Goal: Task Accomplishment & Management: Manage account settings

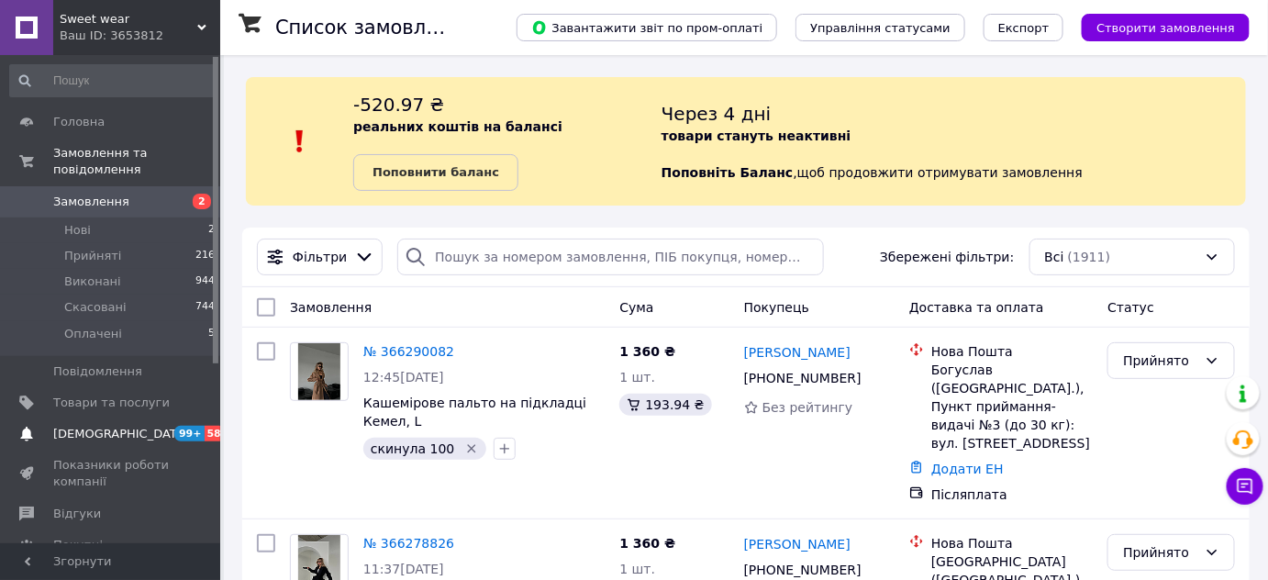
click at [111, 418] on link "Сповіщення 99+ 58" at bounding box center [113, 433] width 226 height 31
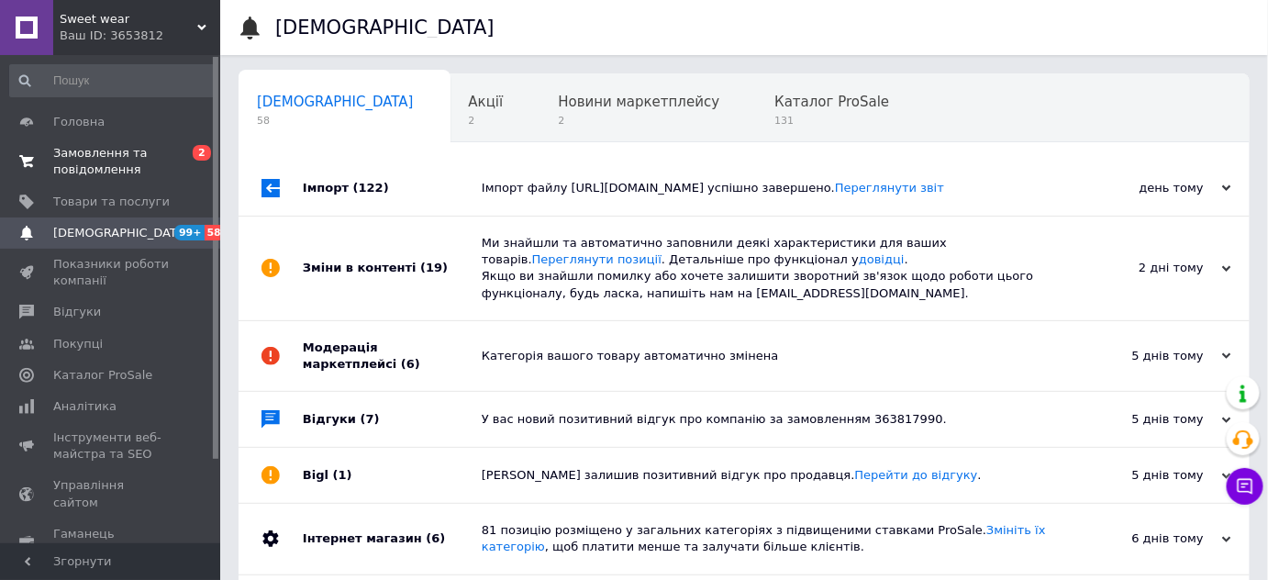
click at [127, 171] on span "Замовлення та повідомлення" at bounding box center [111, 161] width 116 height 33
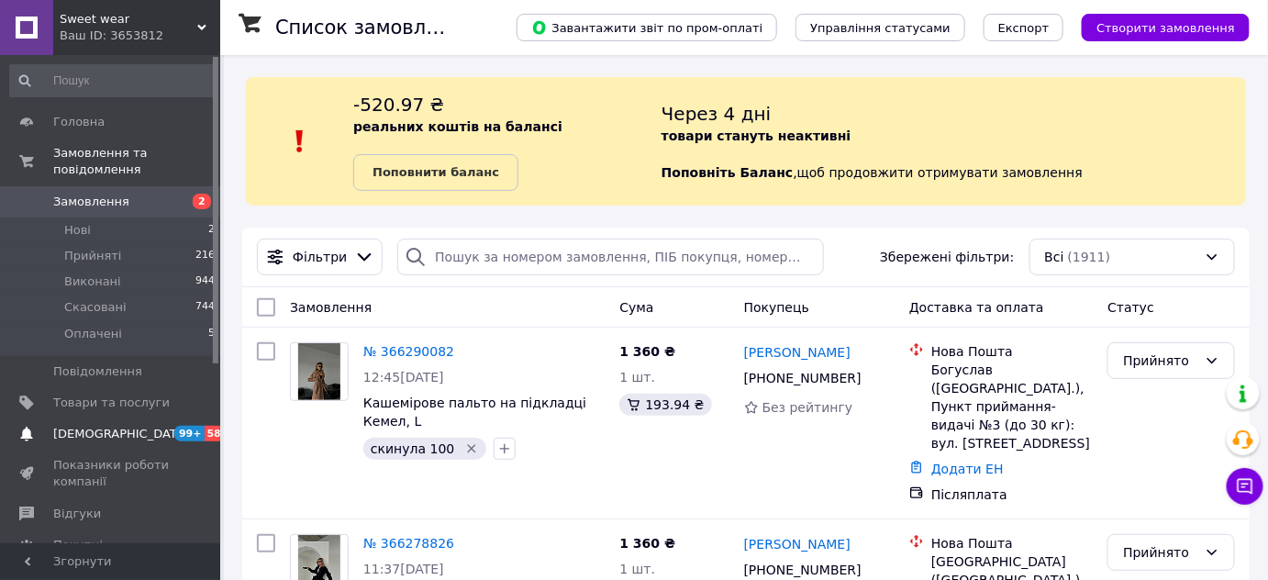
click at [121, 426] on span "[DEMOGRAPHIC_DATA]" at bounding box center [111, 434] width 116 height 17
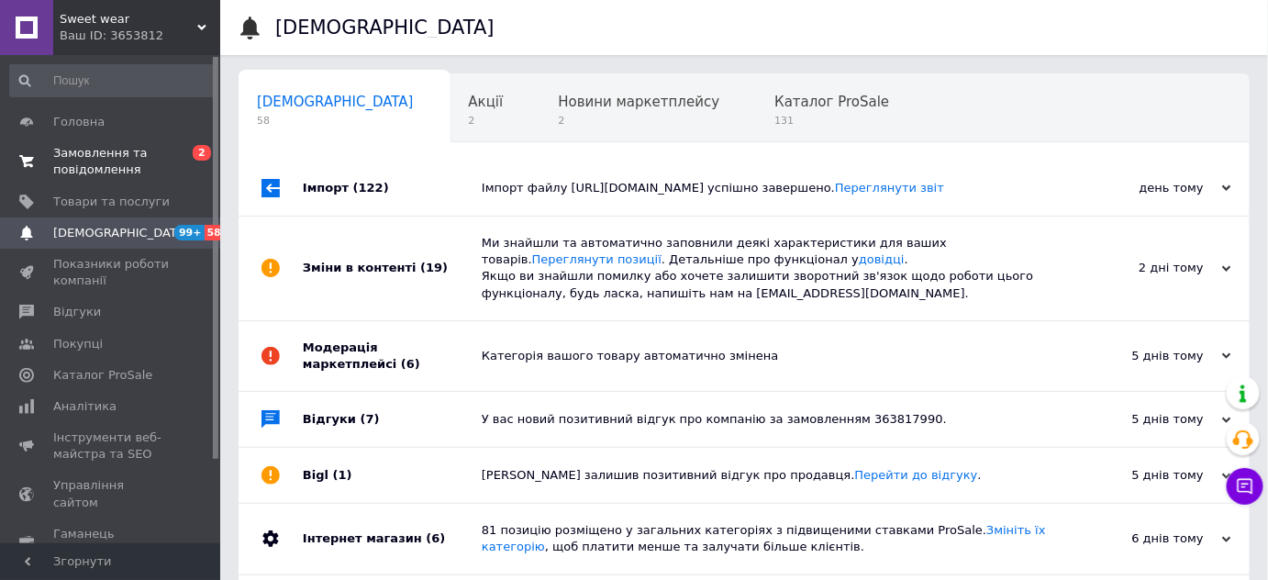
click at [139, 171] on span "Замовлення та повідомлення" at bounding box center [111, 161] width 116 height 33
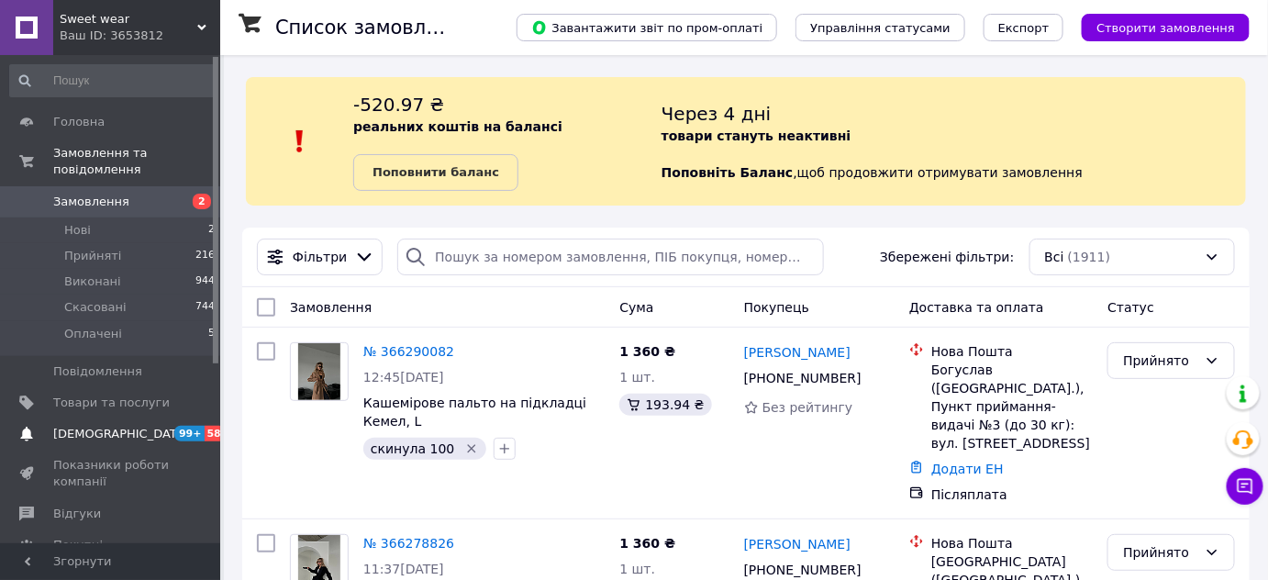
click at [97, 431] on link "Сповіщення 99+ 58" at bounding box center [113, 433] width 226 height 31
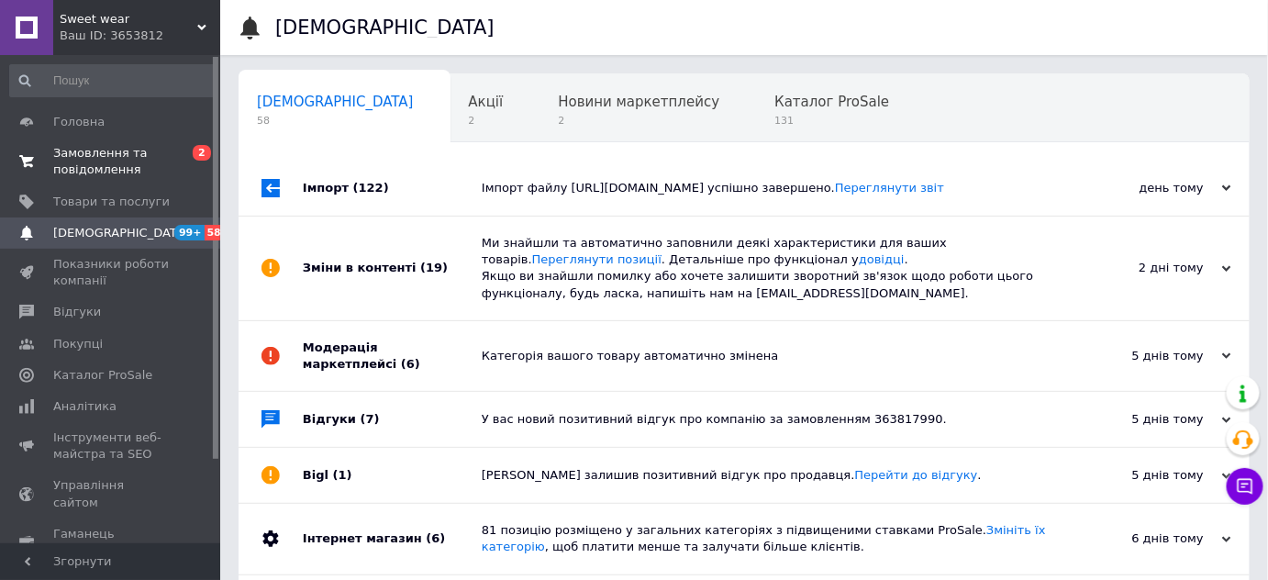
click at [98, 152] on span "Замовлення та повідомлення" at bounding box center [111, 161] width 116 height 33
